Goal: Task Accomplishment & Management: Use online tool/utility

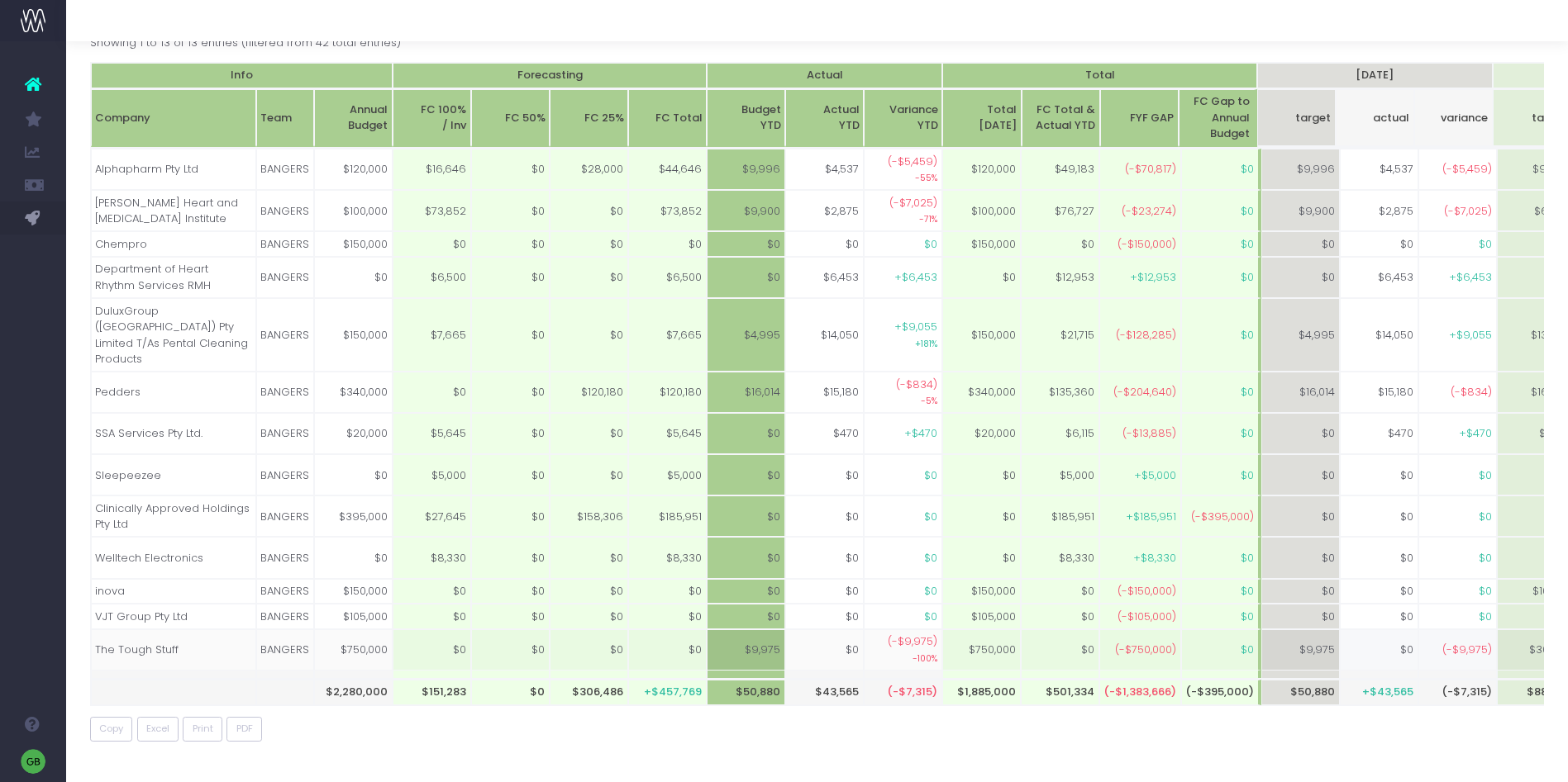
scroll to position [0, 247]
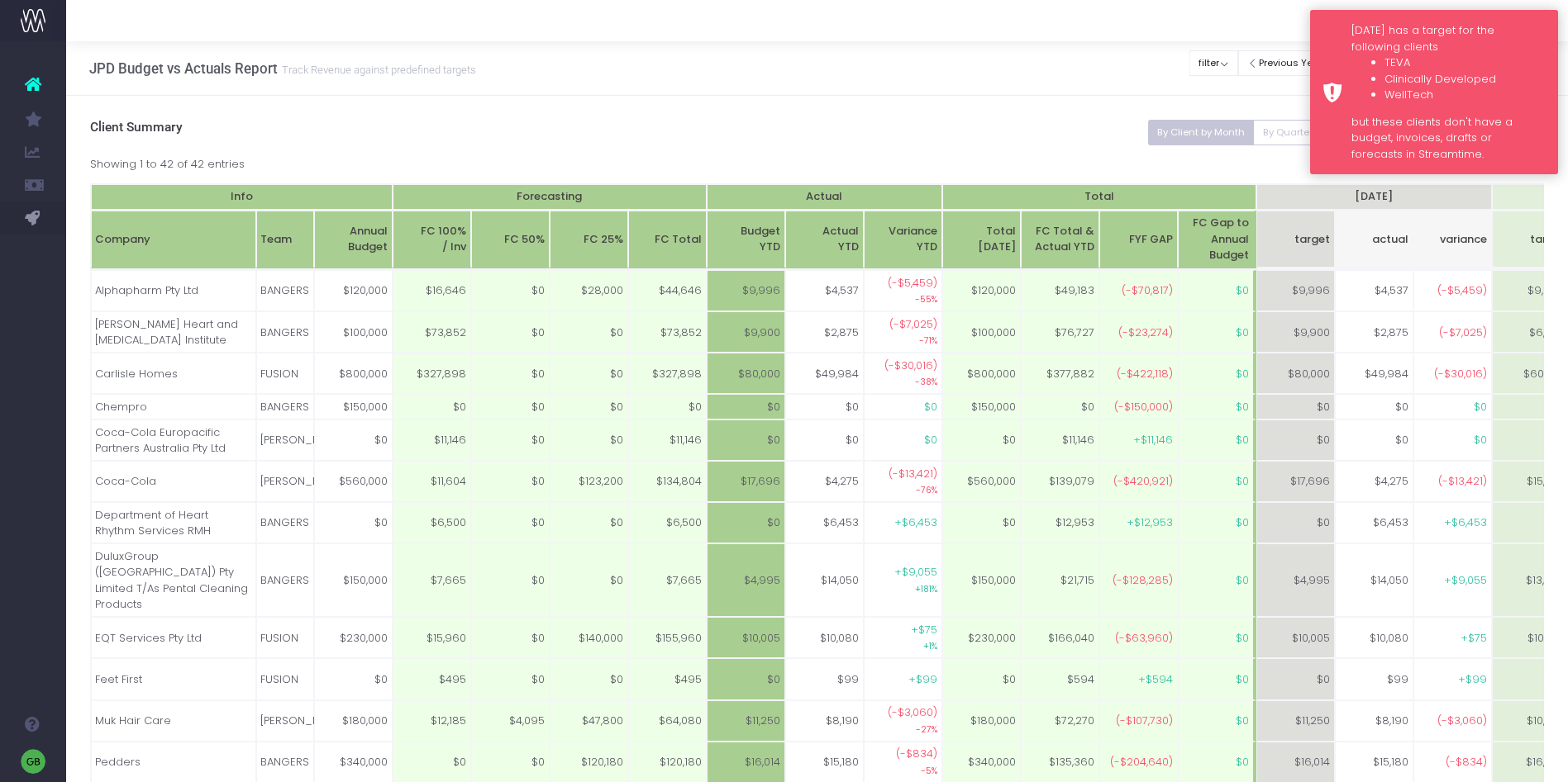
click at [1321, 23] on div "[DATE] has a target for the following clients TEVA Clinically Developed WellTec…" at bounding box center [1433, 92] width 248 height 165
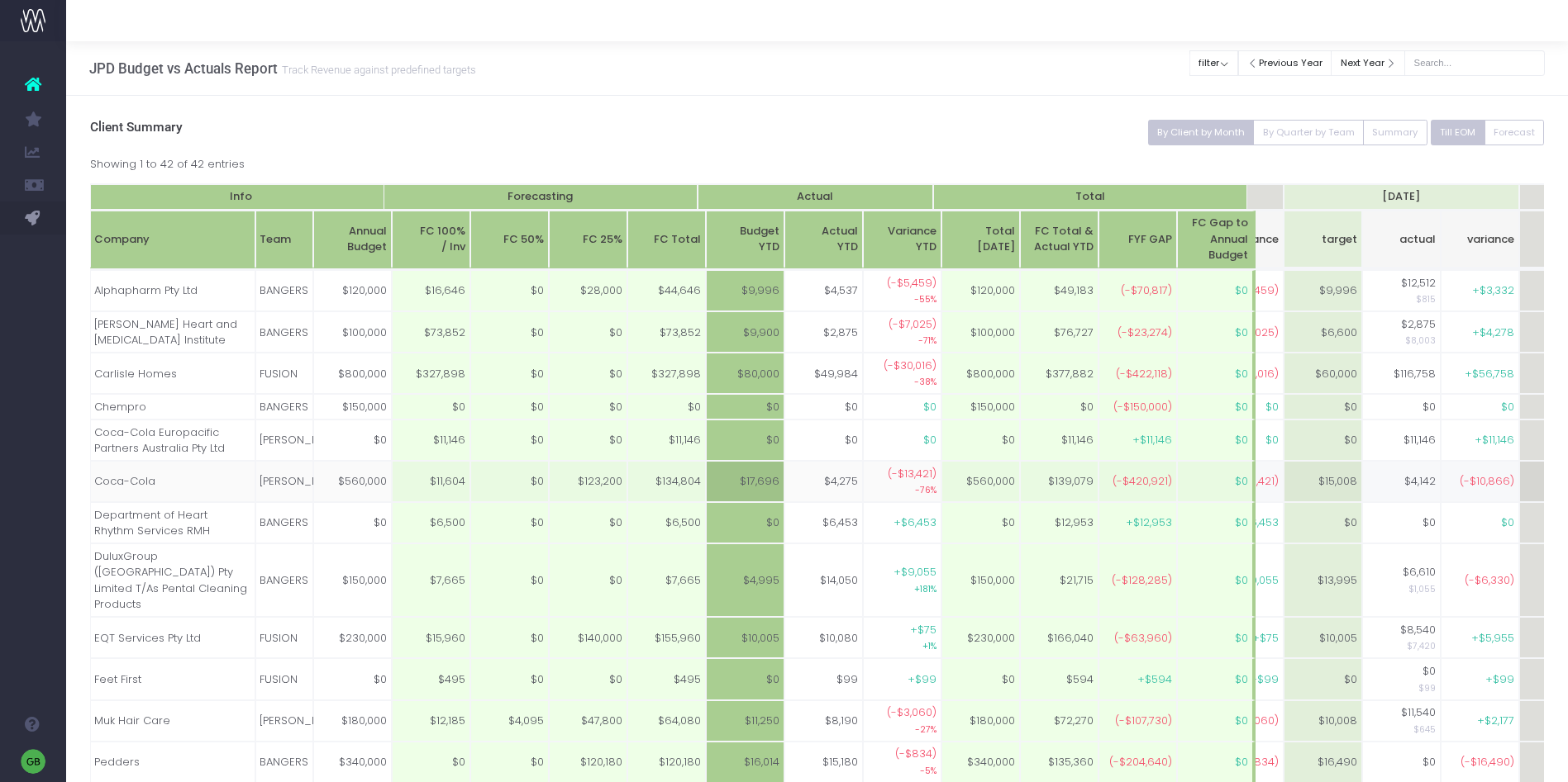
scroll to position [0, 209]
click at [1236, 58] on button "filter" at bounding box center [1213, 63] width 49 height 25
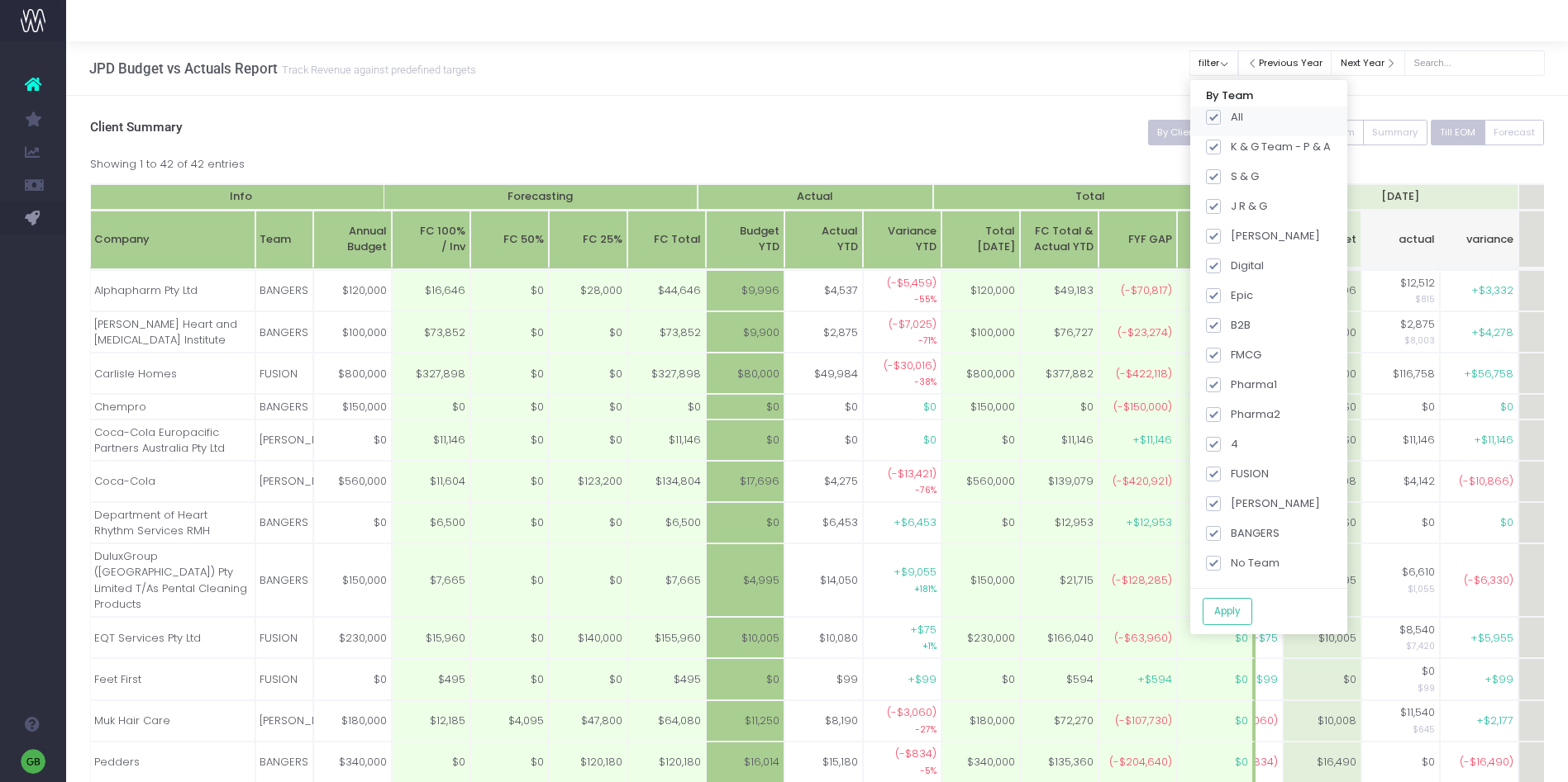
click at [1221, 113] on span at bounding box center [1213, 117] width 15 height 15
click at [1231, 113] on input "All" at bounding box center [1236, 115] width 11 height 11
checkbox input "false"
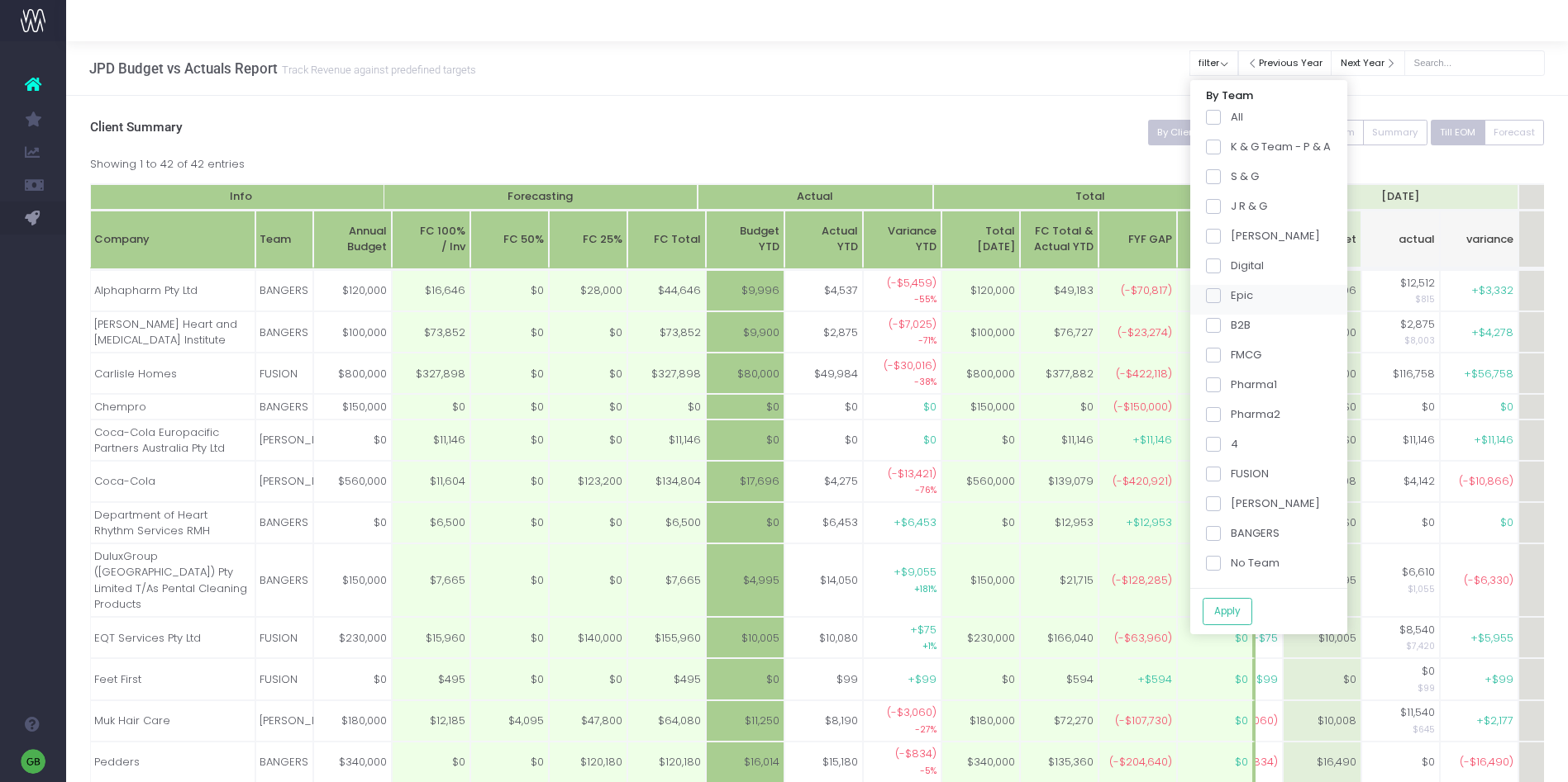
checkbox input "false"
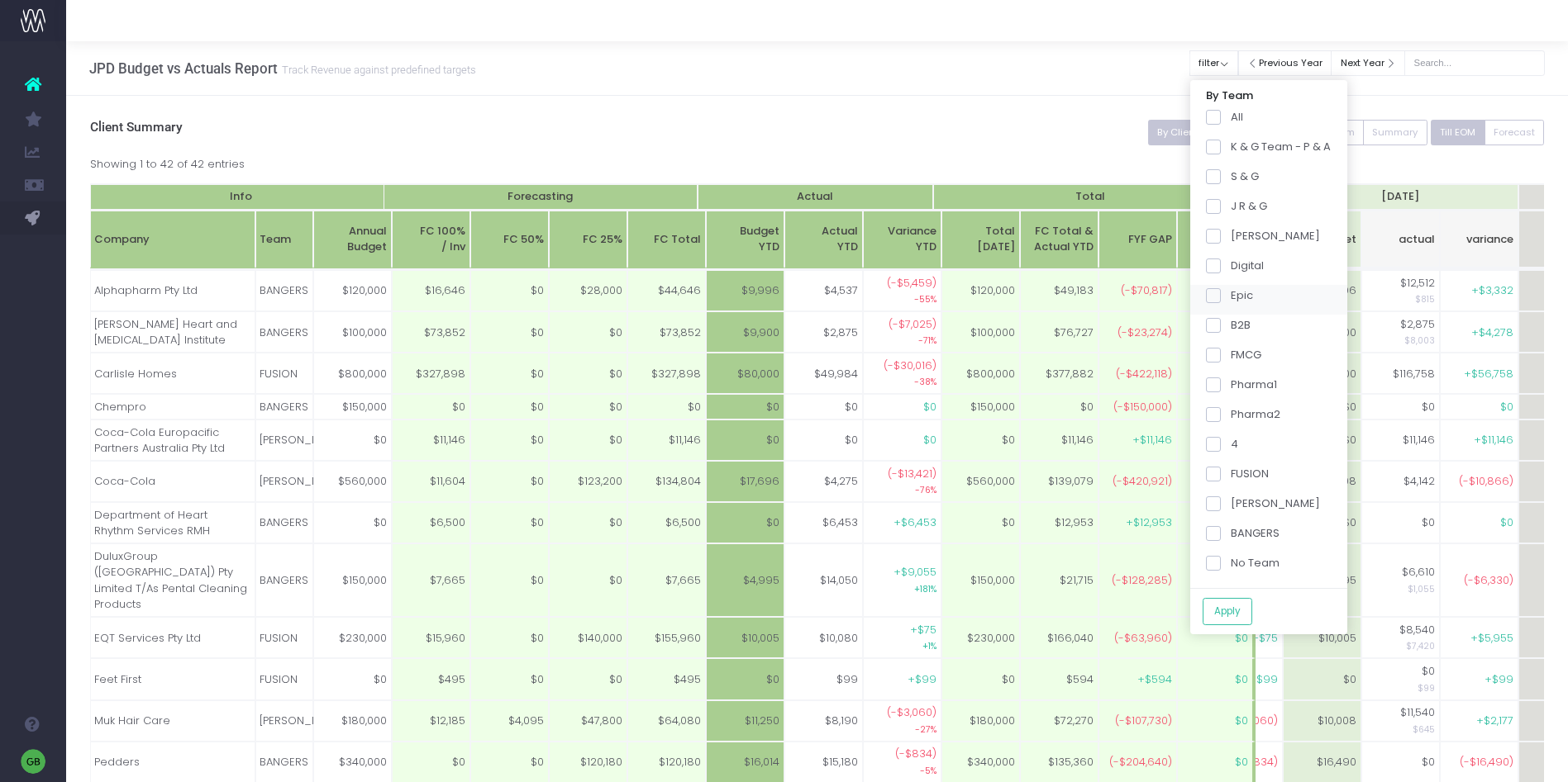
checkbox input "false"
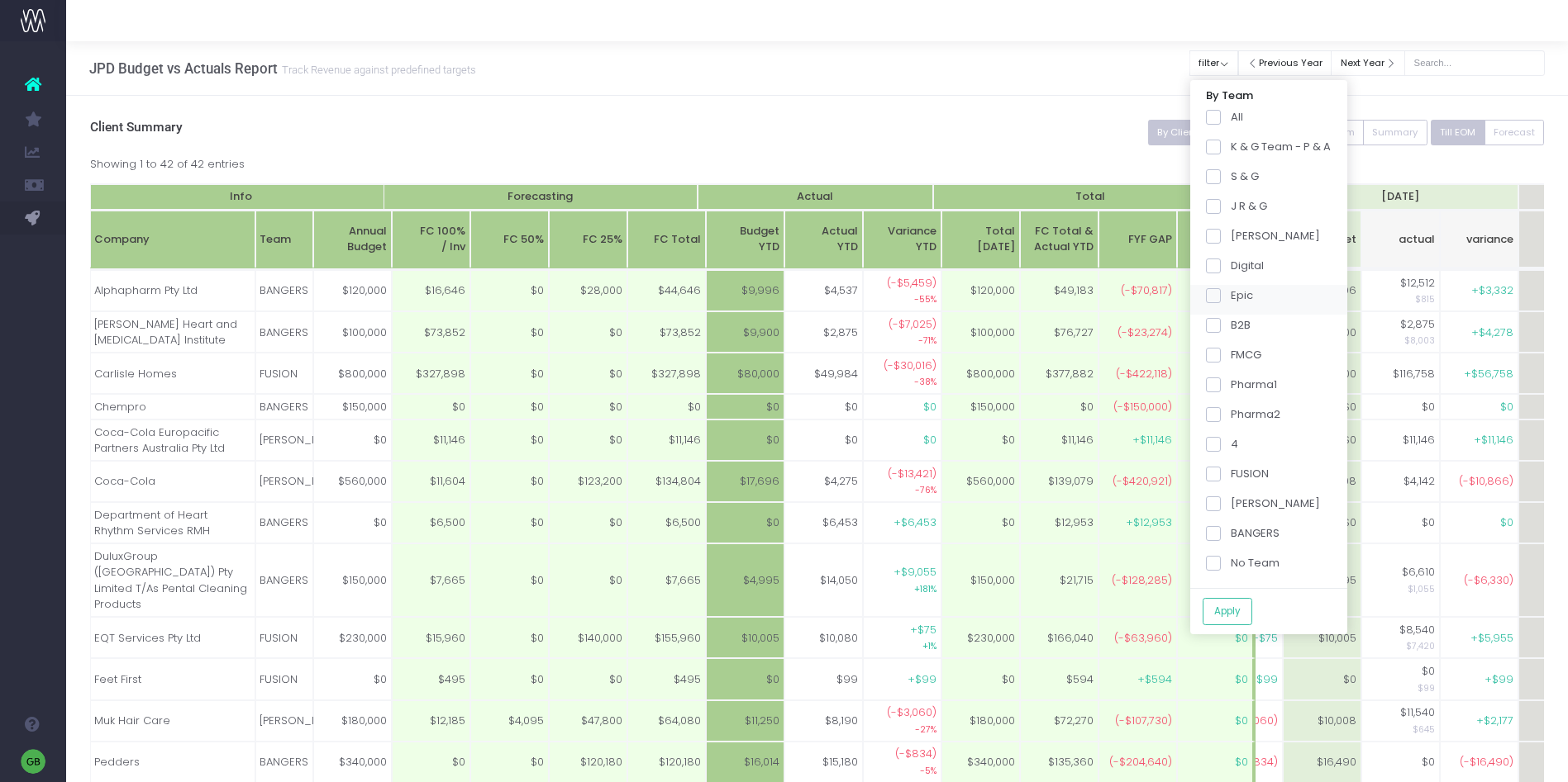
checkbox input "false"
drag, startPoint x: 1231, startPoint y: 416, endPoint x: 1231, endPoint y: 546, distance: 130.0
click at [1221, 416] on span at bounding box center [1213, 415] width 15 height 15
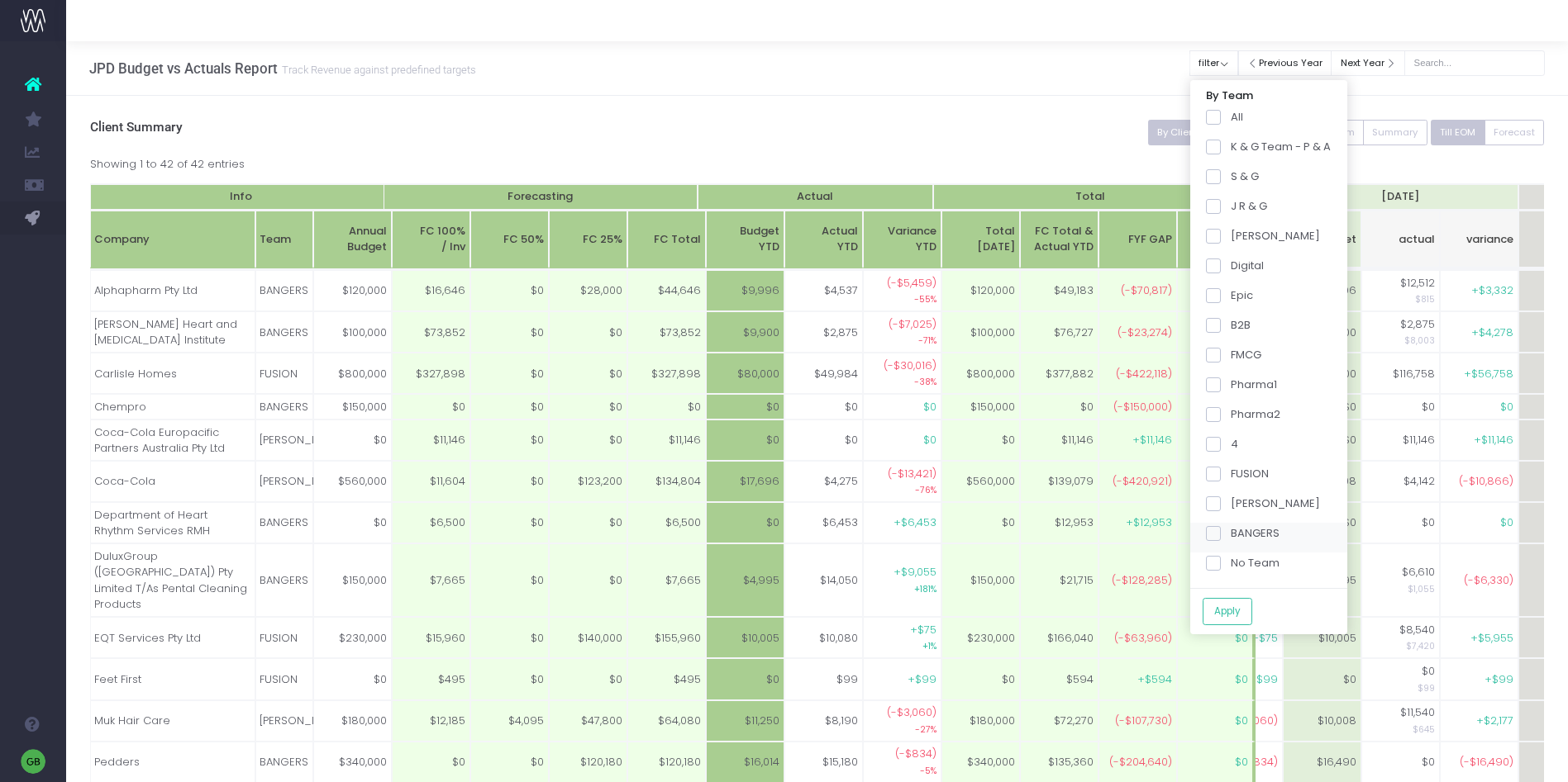
click at [1231, 416] on input "Pharma2" at bounding box center [1236, 412] width 11 height 11
checkbox input "true"
drag, startPoint x: 1229, startPoint y: 536, endPoint x: 1238, endPoint y: 597, distance: 61.7
click at [1221, 536] on span at bounding box center [1213, 534] width 15 height 15
click at [1231, 536] on input "BANGERS" at bounding box center [1236, 531] width 11 height 11
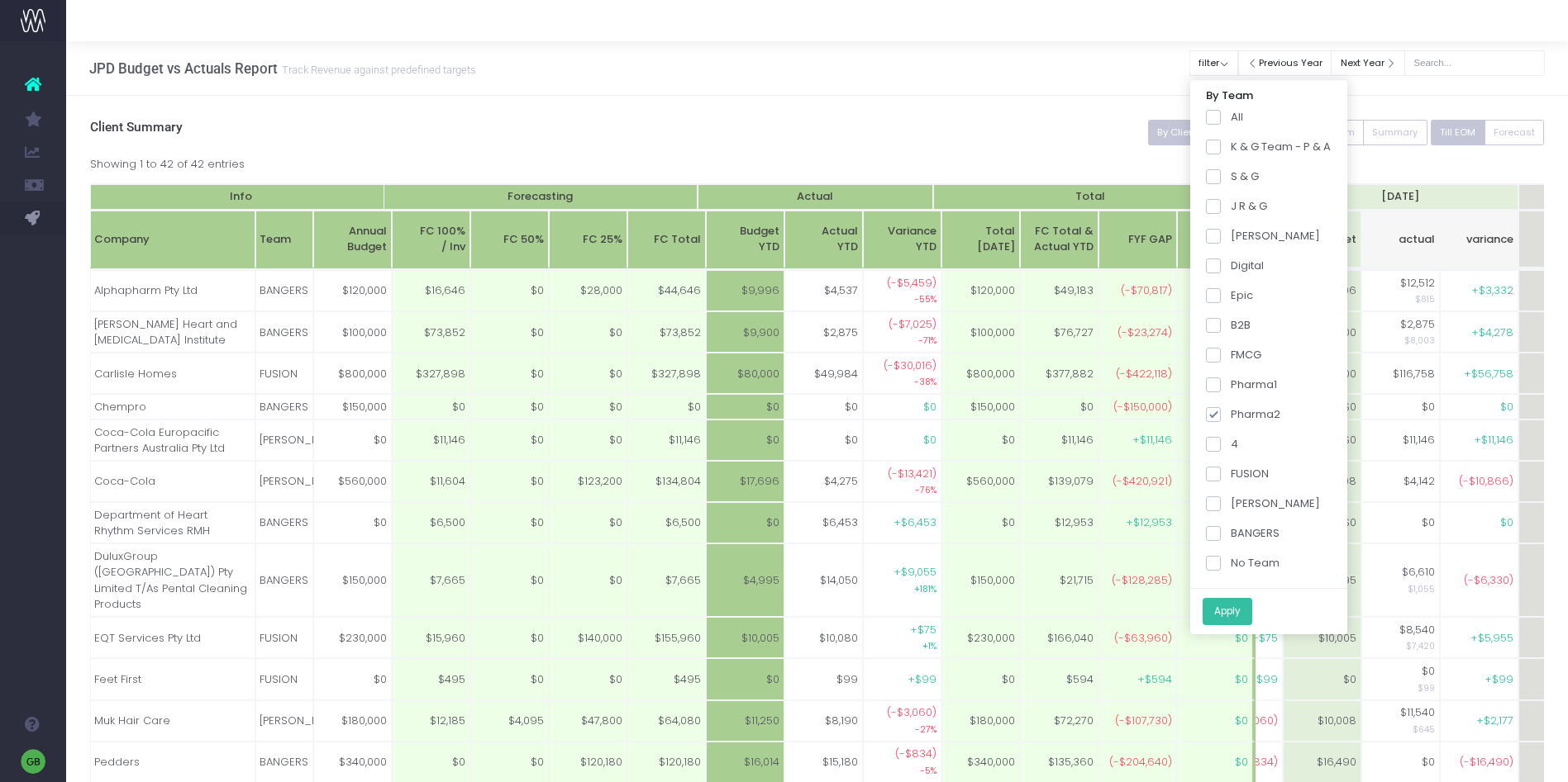
checkbox input "true"
click at [1233, 616] on button "Apply" at bounding box center [1227, 612] width 50 height 27
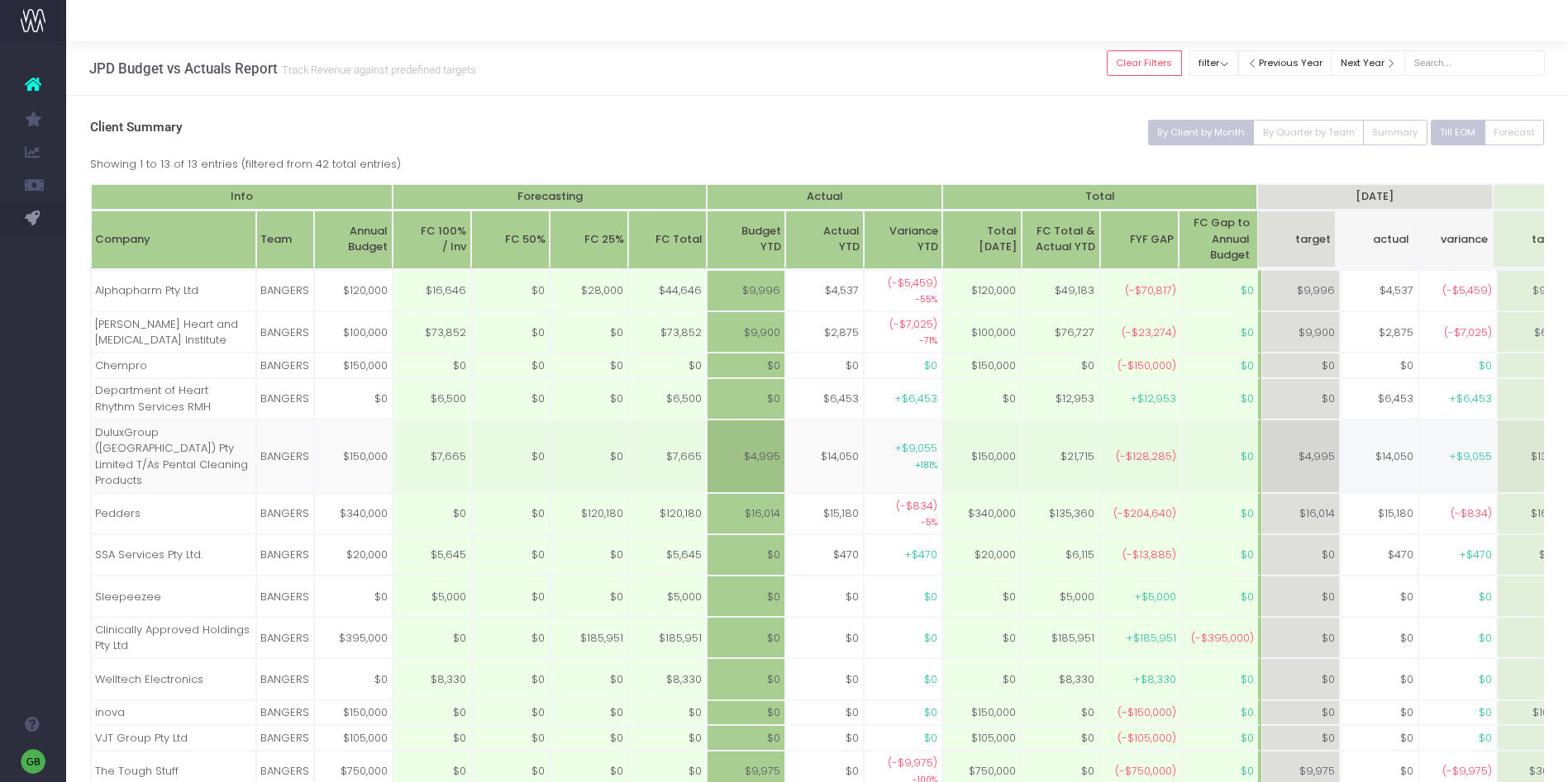
scroll to position [0, 55]
